Goal: Information Seeking & Learning: Learn about a topic

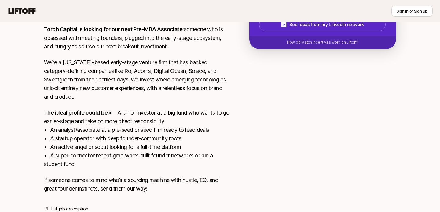
scroll to position [123, 0]
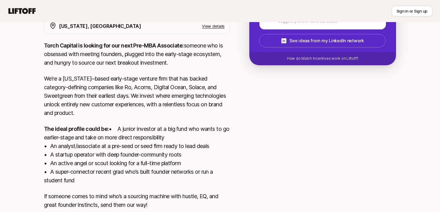
click at [159, 50] on p "Torch Capital is looking for our next Pre-MBA Associate: someone who is obsesse…" at bounding box center [137, 54] width 186 height 26
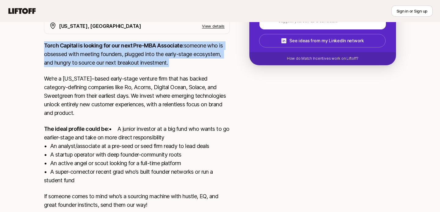
click at [159, 50] on p "Torch Capital is looking for our next Pre-MBA Associate: someone who is obsesse…" at bounding box center [137, 54] width 186 height 26
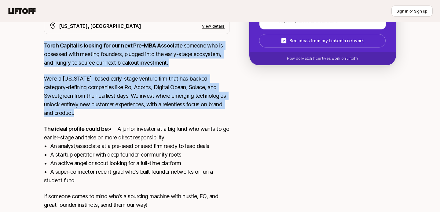
click at [181, 94] on p "We’re a [US_STATE]–based early-stage venture firm that has backed category-defi…" at bounding box center [137, 95] width 186 height 43
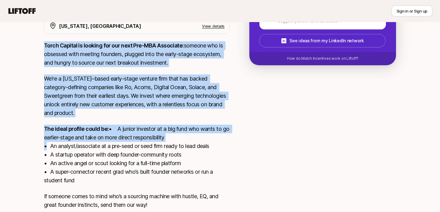
click at [173, 145] on p "The ideal profile could be: • A junior investor at a big fund who wants to go e…" at bounding box center [137, 154] width 186 height 60
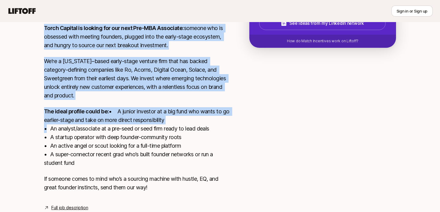
scroll to position [167, 0]
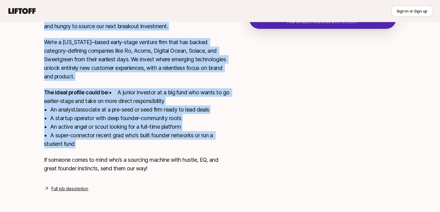
click at [176, 139] on p "The ideal profile could be: • A junior investor at a big fund who wants to go e…" at bounding box center [137, 118] width 186 height 60
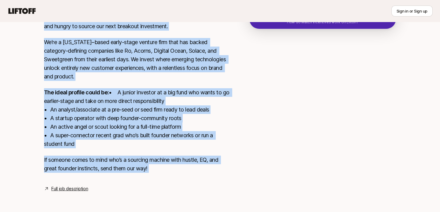
click at [176, 166] on p "If someone comes to mind who’s a sourcing machine with hustle, EQ, and great fo…" at bounding box center [137, 163] width 186 height 17
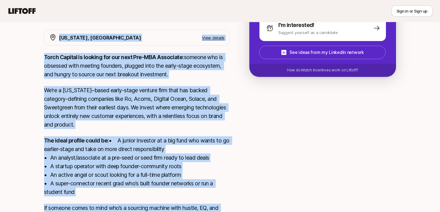
scroll to position [109, 0]
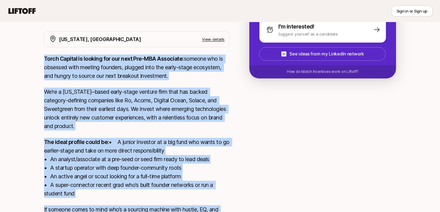
drag, startPoint x: 173, startPoint y: 168, endPoint x: 43, endPoint y: 57, distance: 170.5
click at [43, 57] on div "[US_STATE], [GEOGRAPHIC_DATA] View details Torch Capital is looking for our nex…" at bounding box center [220, 136] width 367 height 210
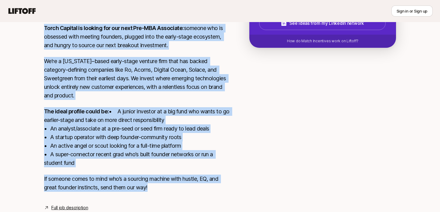
scroll to position [136, 0]
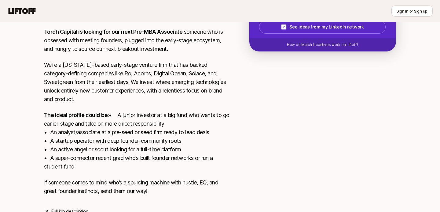
click at [147, 148] on p "The ideal profile could be: • A junior investor at a big fund who wants to go e…" at bounding box center [137, 141] width 186 height 60
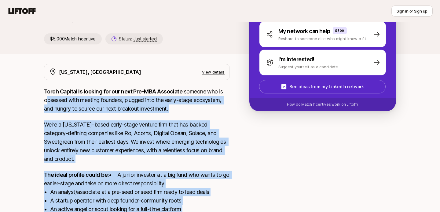
scroll to position [74, 0]
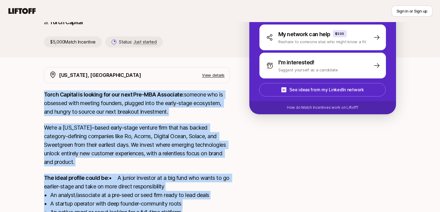
drag, startPoint x: 168, startPoint y: 203, endPoint x: 36, endPoint y: 90, distance: 173.8
click at [36, 90] on div "[PERSON_NAME] and [PERSON_NAME] are looking for Pre-MBA Associate at Torch Capi…" at bounding box center [220, 127] width 440 height 329
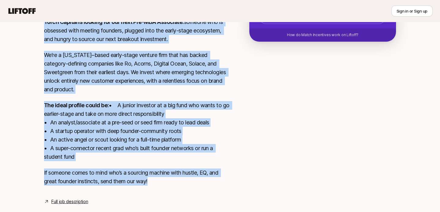
scroll to position [138, 0]
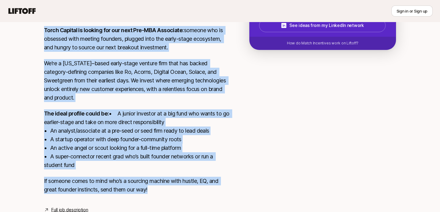
click at [154, 190] on p "If someone comes to mind who’s a sourcing machine with hustle, EQ, and great fo…" at bounding box center [137, 184] width 186 height 17
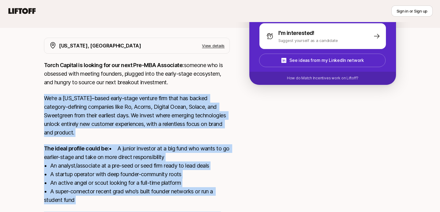
scroll to position [97, 0]
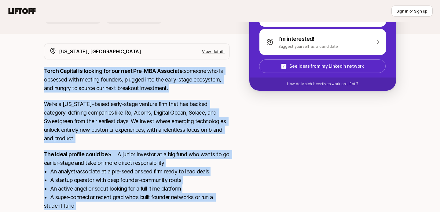
drag, startPoint x: 161, startPoint y: 194, endPoint x: 33, endPoint y: 66, distance: 180.6
click at [33, 66] on div "[PERSON_NAME] and [PERSON_NAME] are looking for Pre-MBA Associate at Torch Capi…" at bounding box center [220, 103] width 440 height 329
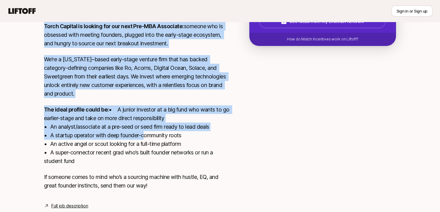
scroll to position [168, 0]
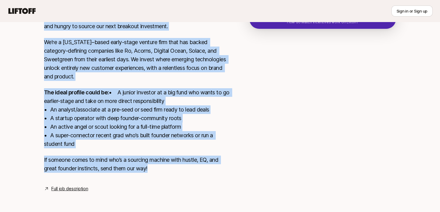
drag, startPoint x: 28, startPoint y: 70, endPoint x: 159, endPoint y: 167, distance: 162.3
click at [159, 167] on div "[PERSON_NAME] and [PERSON_NAME] are looking for Pre-MBA Associate at Torch Capi…" at bounding box center [220, 42] width 440 height 329
click at [159, 167] on p "If someone comes to mind who’s a sourcing machine with hustle, EQ, and great fo…" at bounding box center [137, 163] width 186 height 17
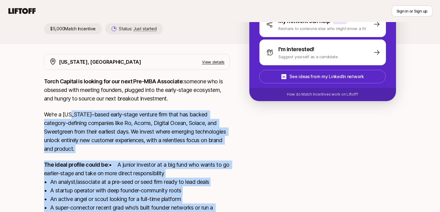
scroll to position [65, 0]
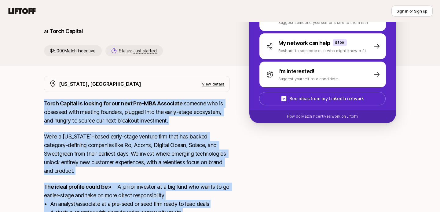
drag, startPoint x: 157, startPoint y: 165, endPoint x: 42, endPoint y: 101, distance: 131.7
click at [42, 101] on div "[US_STATE], [GEOGRAPHIC_DATA] View details Torch Capital is looking for our nex…" at bounding box center [220, 181] width 367 height 210
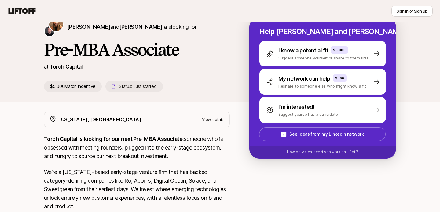
scroll to position [0, 0]
